Goal: Information Seeking & Learning: Compare options

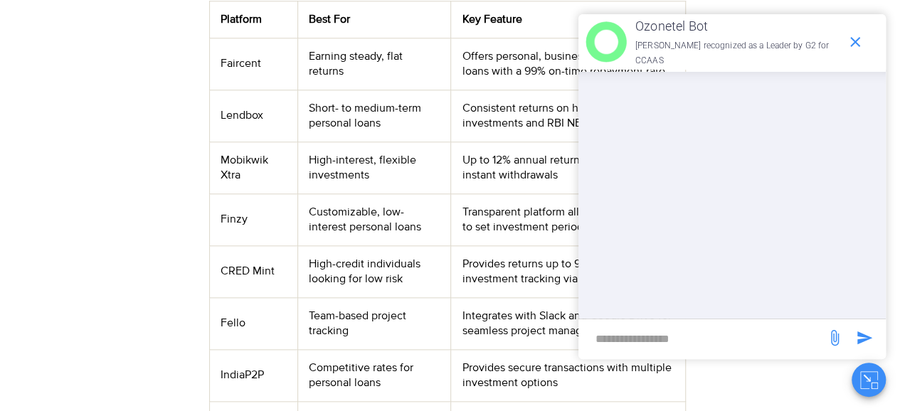
click at [230, 245] on td "CRED Mint" at bounding box center [253, 271] width 88 height 52
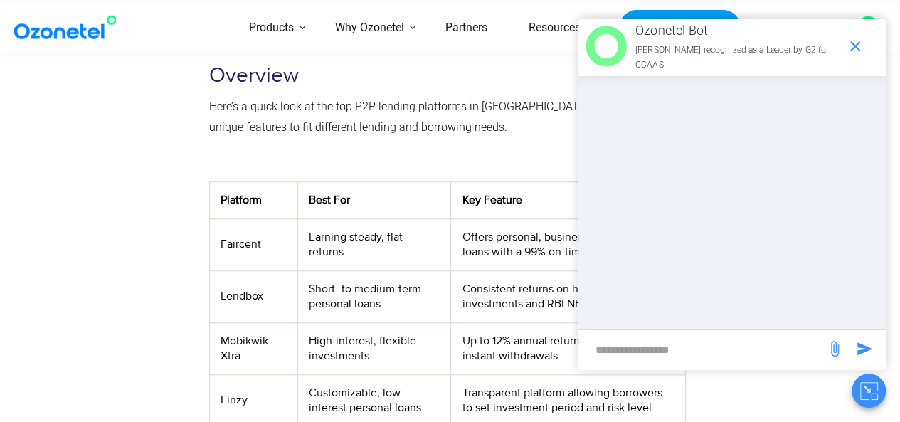
scroll to position [486, 0]
click at [848, 42] on icon "end chat or minimize" at bounding box center [855, 46] width 17 height 17
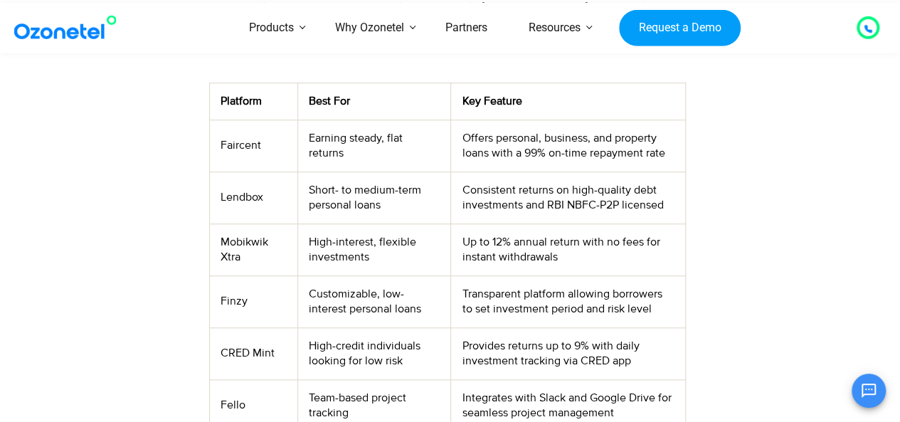
scroll to position [627, 0]
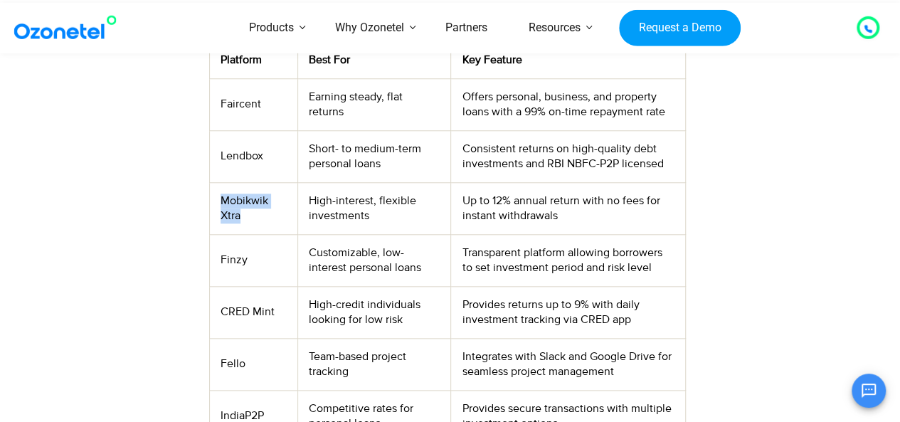
drag, startPoint x: 219, startPoint y: 159, endPoint x: 248, endPoint y: 176, distance: 33.2
click at [248, 182] on td "Mobikwik Xtra" at bounding box center [253, 208] width 88 height 52
copy td "Mobikwik Xtra"
click at [340, 286] on td "High-credit individuals looking for low risk" at bounding box center [374, 312] width 154 height 52
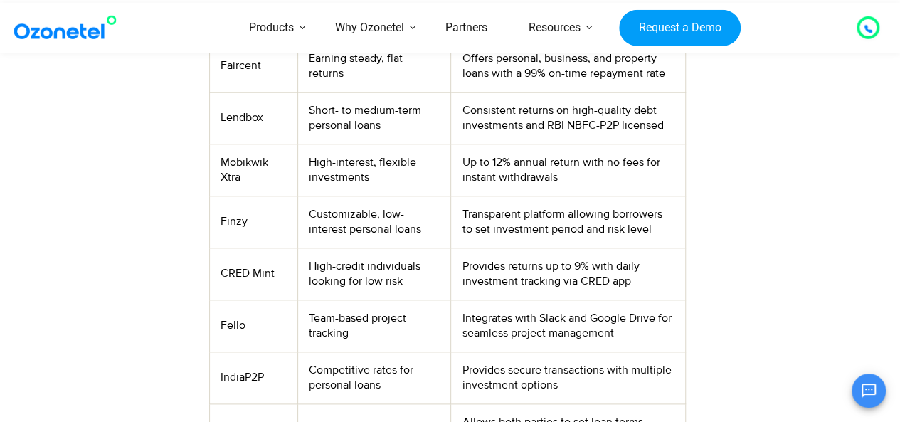
scroll to position [658, 0]
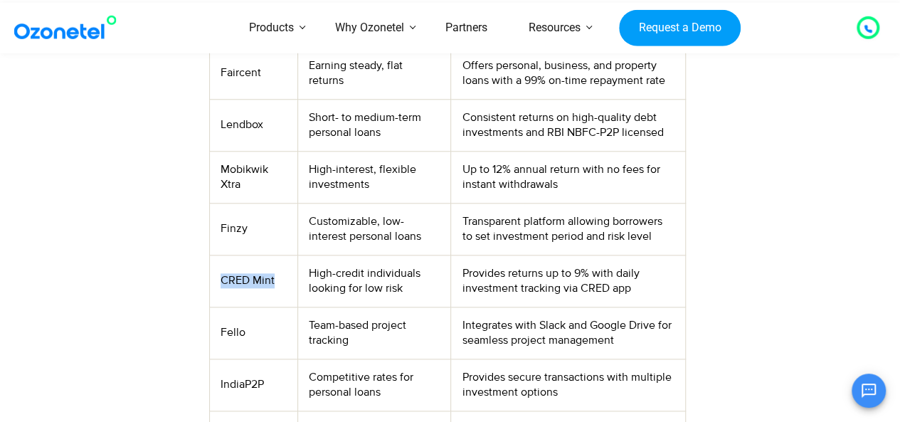
drag, startPoint x: 221, startPoint y: 238, endPoint x: 291, endPoint y: 238, distance: 70.4
click at [291, 255] on td "CRED Mint" at bounding box center [253, 281] width 88 height 52
copy td "CRED Mint"
drag, startPoint x: 218, startPoint y: 289, endPoint x: 246, endPoint y: 294, distance: 28.9
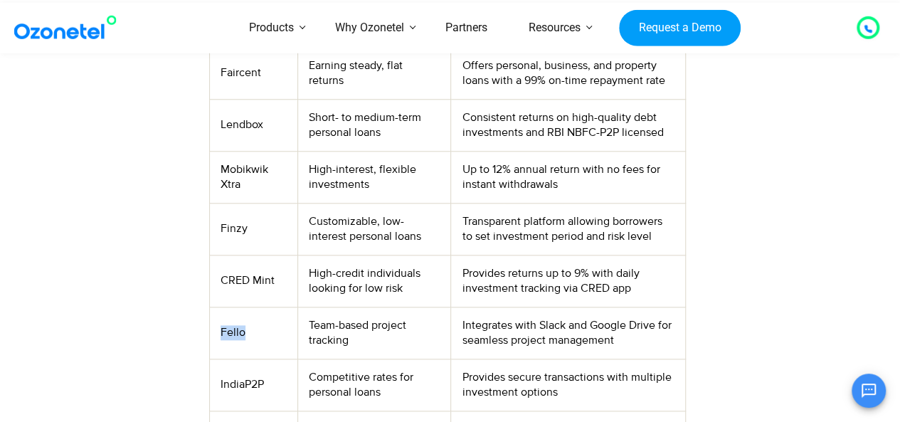
click at [246, 307] on td "Fello" at bounding box center [253, 333] width 88 height 52
copy td "Fello"
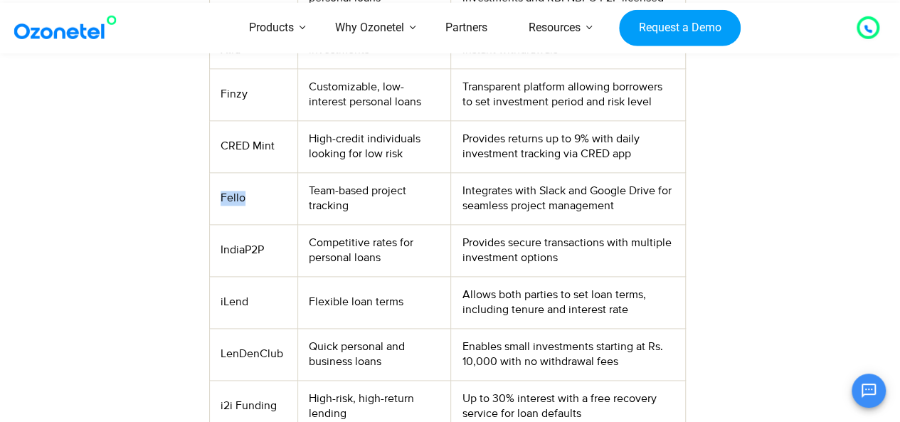
scroll to position [793, 0]
drag, startPoint x: 218, startPoint y: 357, endPoint x: 278, endPoint y: 366, distance: 61.2
click at [278, 379] on td "i2i Funding" at bounding box center [253, 405] width 88 height 52
copy td "i2i Funding"
